Goal: Find contact information: Find contact information

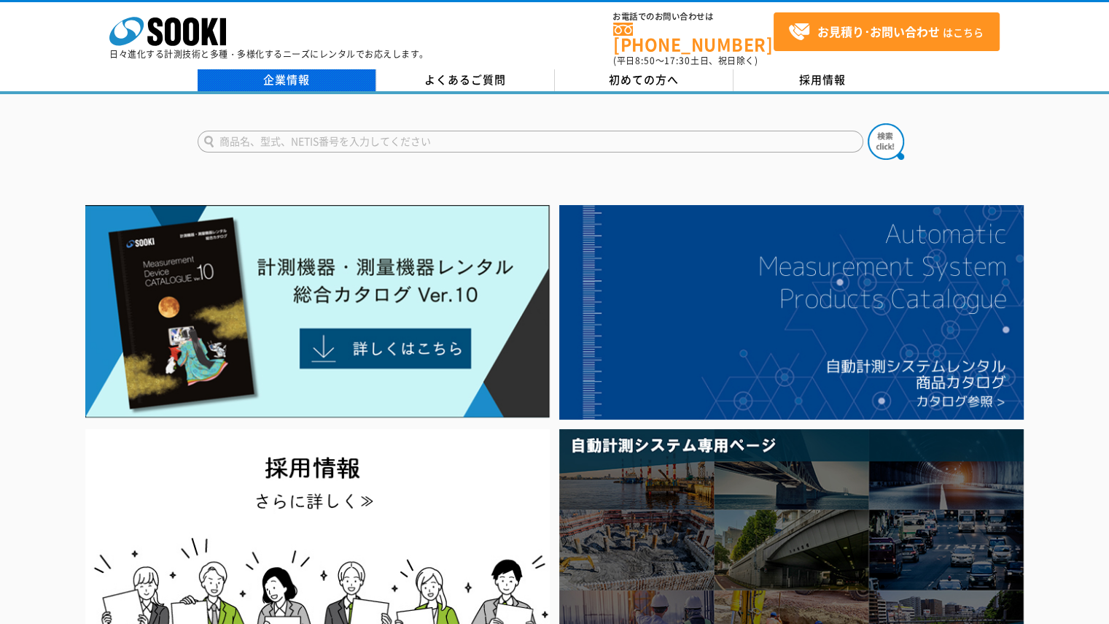
click at [327, 72] on link "企業情報" at bounding box center [287, 80] width 179 height 22
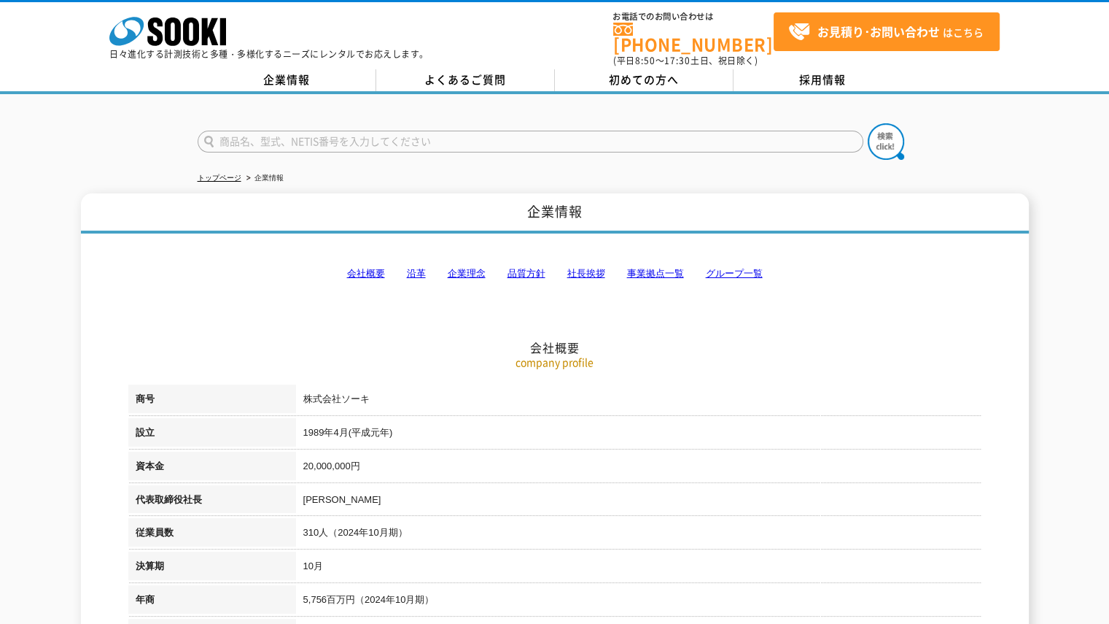
click at [645, 268] on link "事業拠点一覧" at bounding box center [655, 273] width 57 height 11
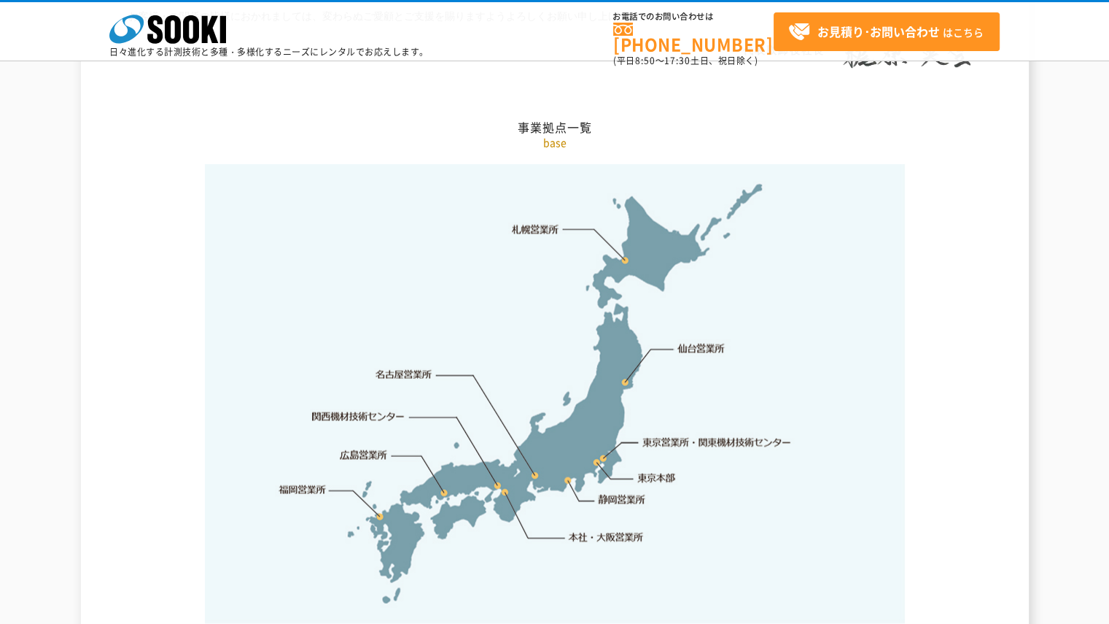
scroll to position [3219, 0]
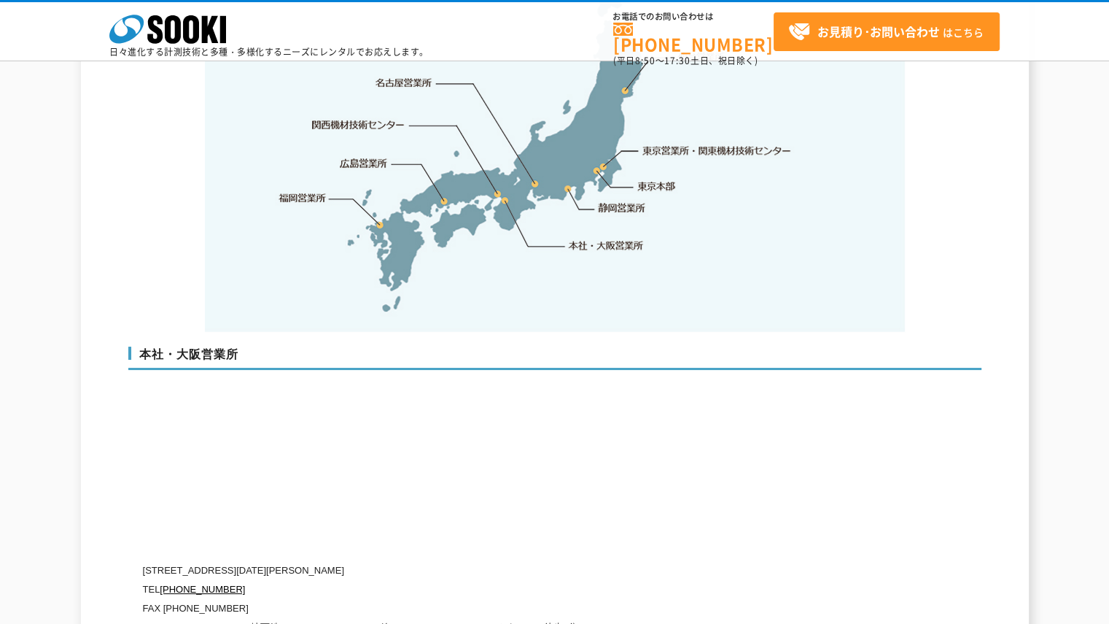
click at [352, 117] on link "関西機材技術センター" at bounding box center [358, 124] width 93 height 15
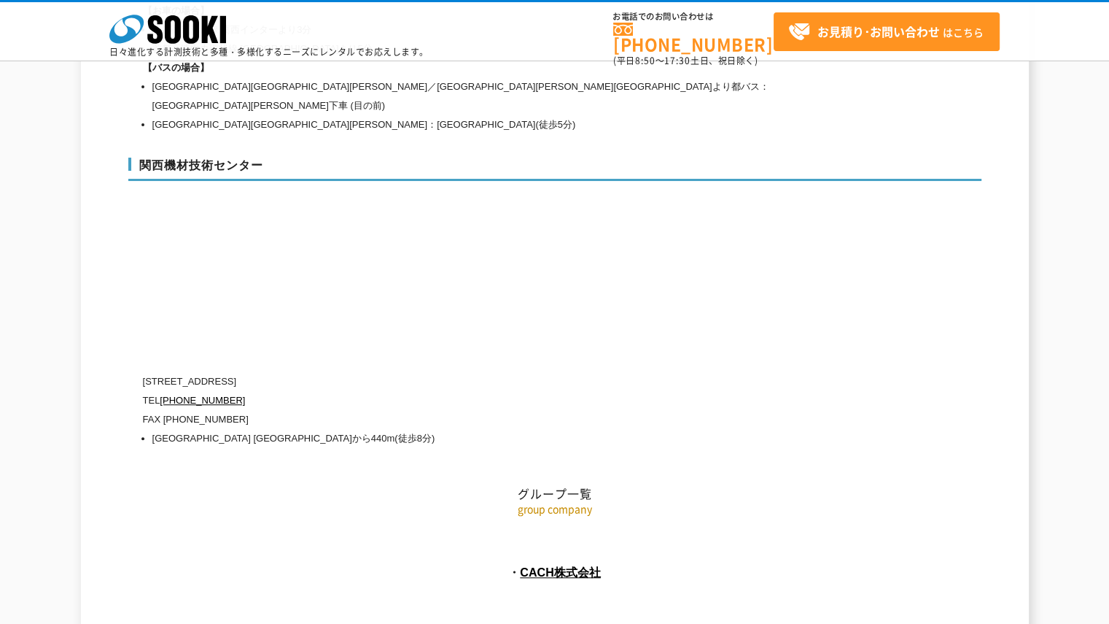
scroll to position [6584, 0]
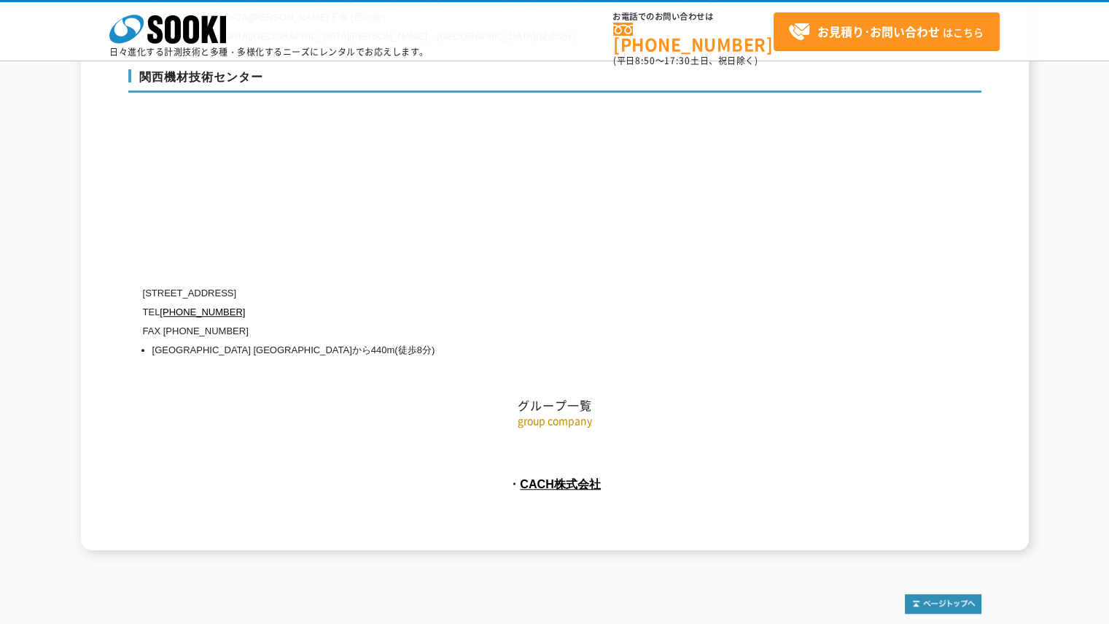
drag, startPoint x: 249, startPoint y: 240, endPoint x: 147, endPoint y: 228, distance: 102.1
click at [147, 284] on p "[STREET_ADDRESS]" at bounding box center [493, 293] width 700 height 19
drag, startPoint x: 140, startPoint y: 233, endPoint x: 269, endPoint y: 233, distance: 129.1
click at [268, 284] on p "[STREET_ADDRESS]" at bounding box center [493, 293] width 700 height 19
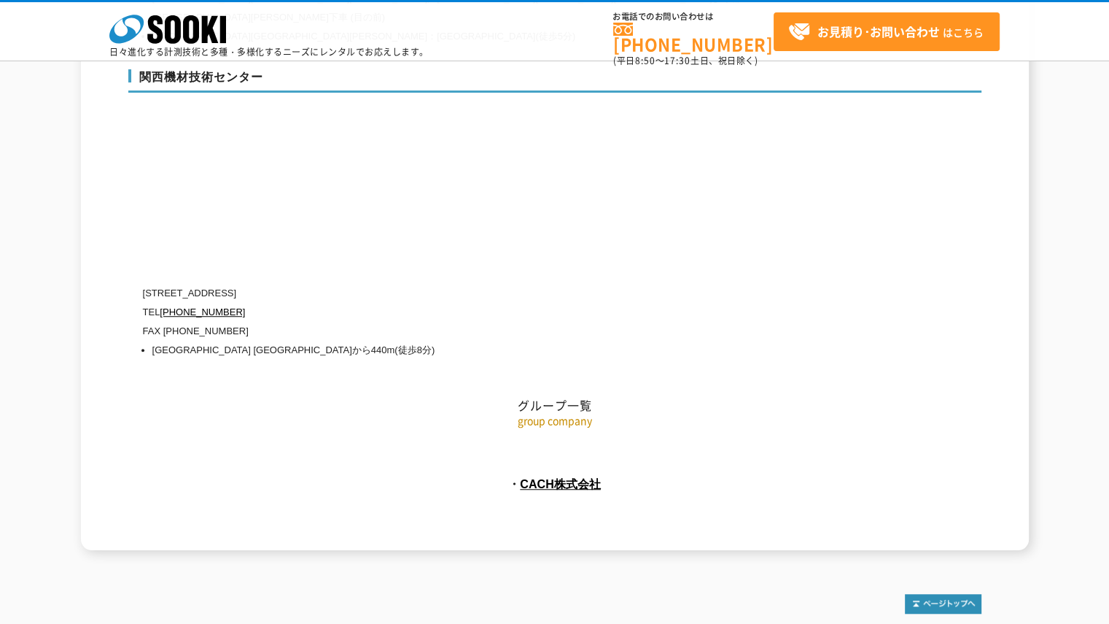
drag, startPoint x: 320, startPoint y: 239, endPoint x: 143, endPoint y: 234, distance: 177.3
click at [143, 284] on p "[STREET_ADDRESS]" at bounding box center [493, 293] width 700 height 19
copy p "[STREET_ADDRESS]"
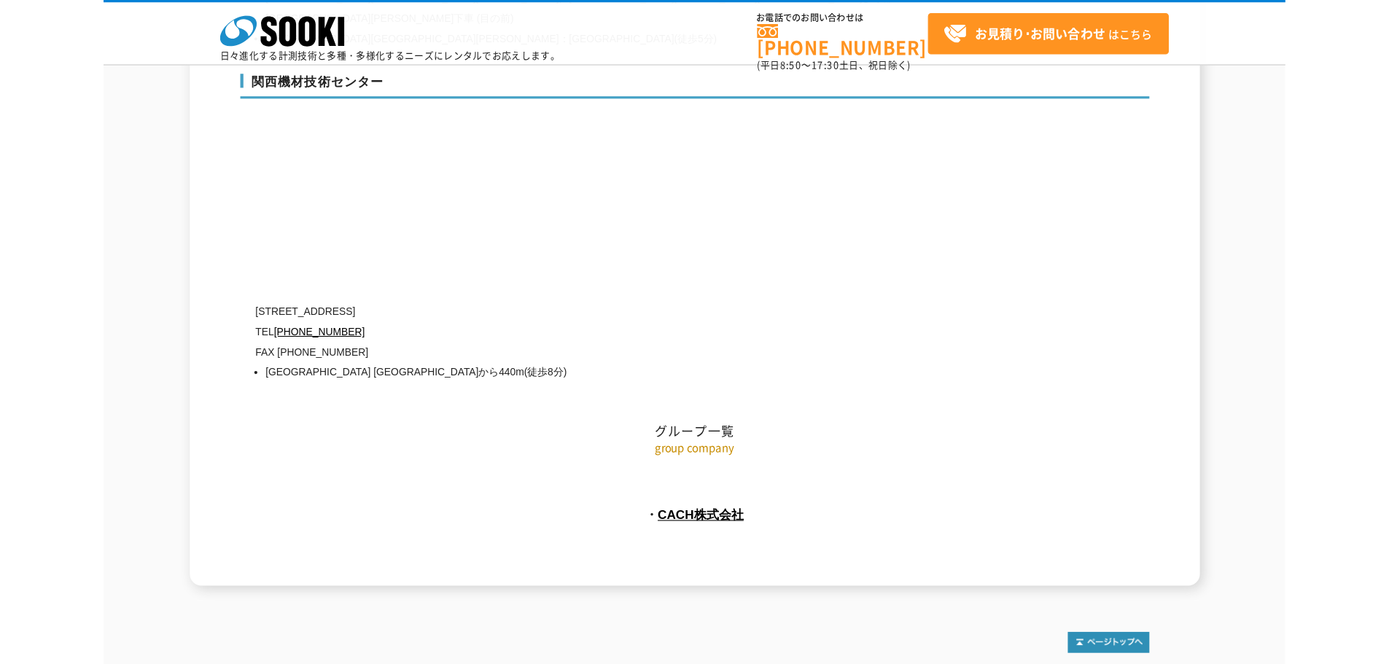
scroll to position [6554, 0]
